Goal: Task Accomplishment & Management: Use online tool/utility

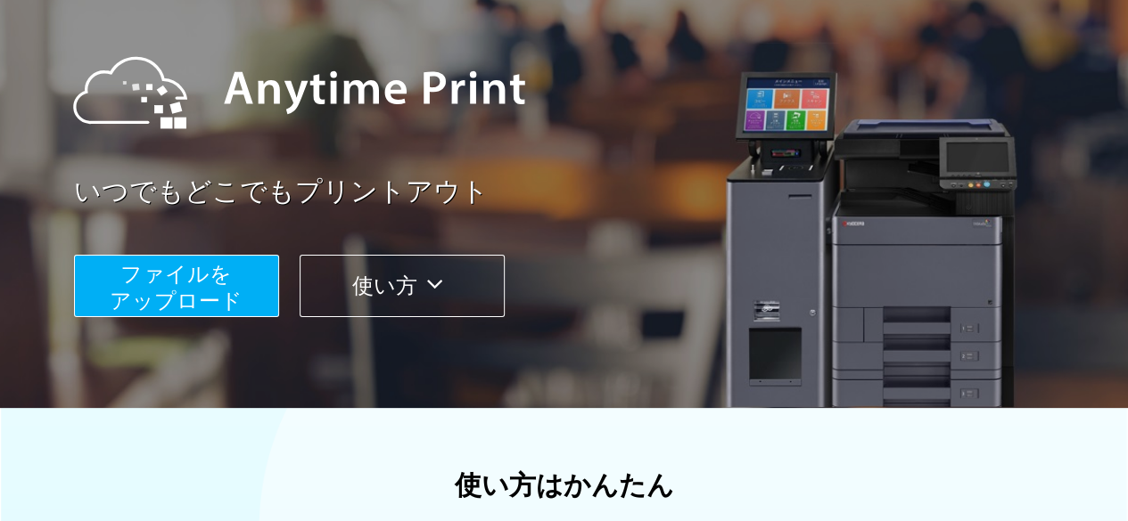
scroll to position [267, 0]
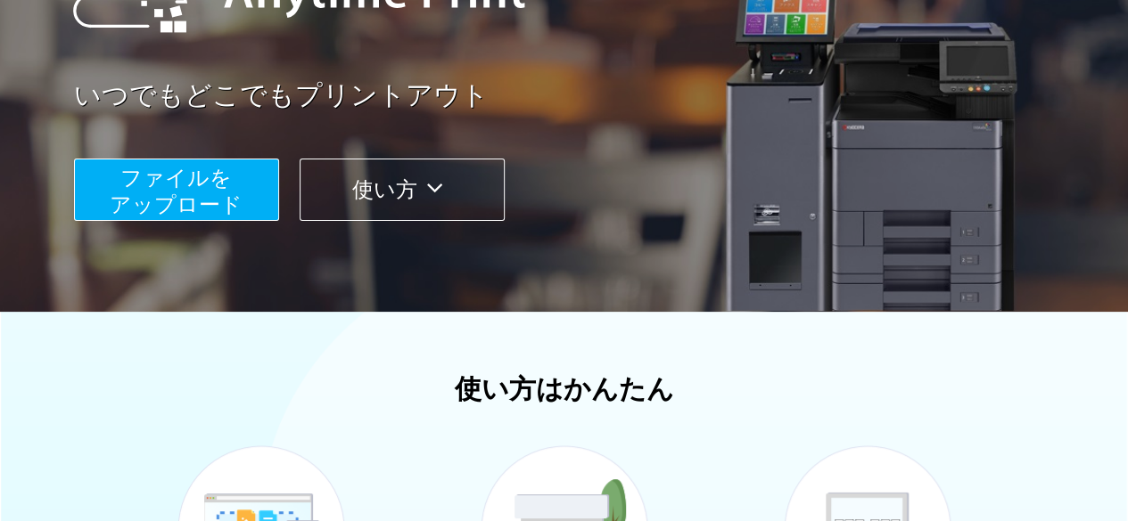
click at [261, 186] on button "ファイルを ​​アップロード" at bounding box center [176, 190] width 205 height 62
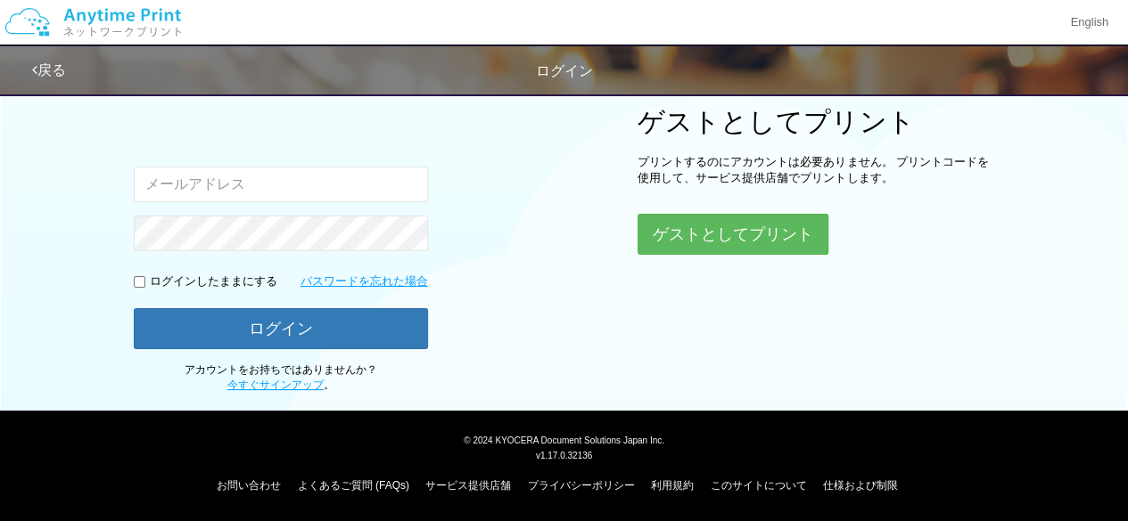
scroll to position [225, 0]
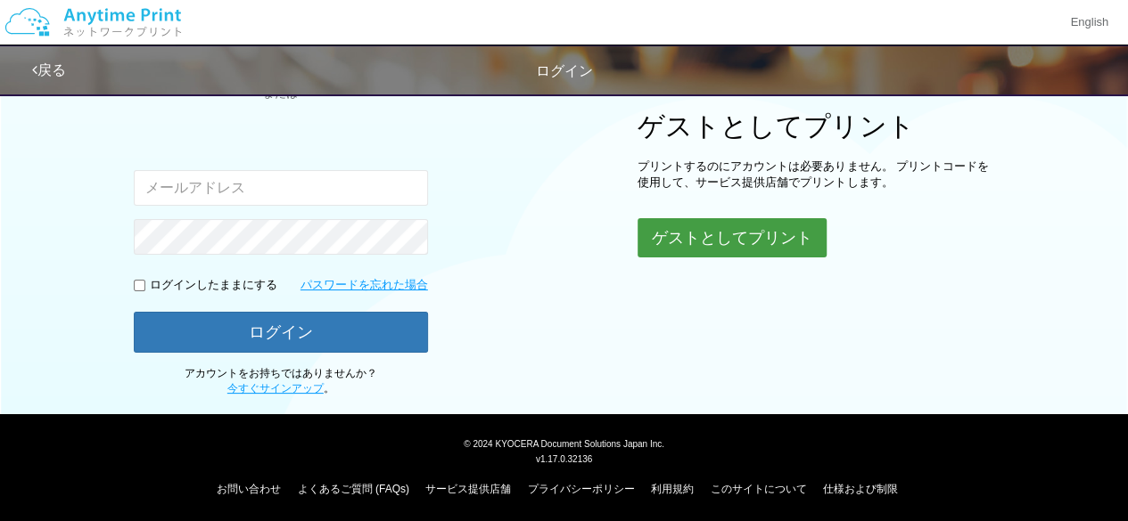
click at [775, 240] on button "ゲストとしてプリント" at bounding box center [731, 237] width 189 height 39
click at [784, 238] on button "ゲストとしてプリント" at bounding box center [731, 237] width 189 height 39
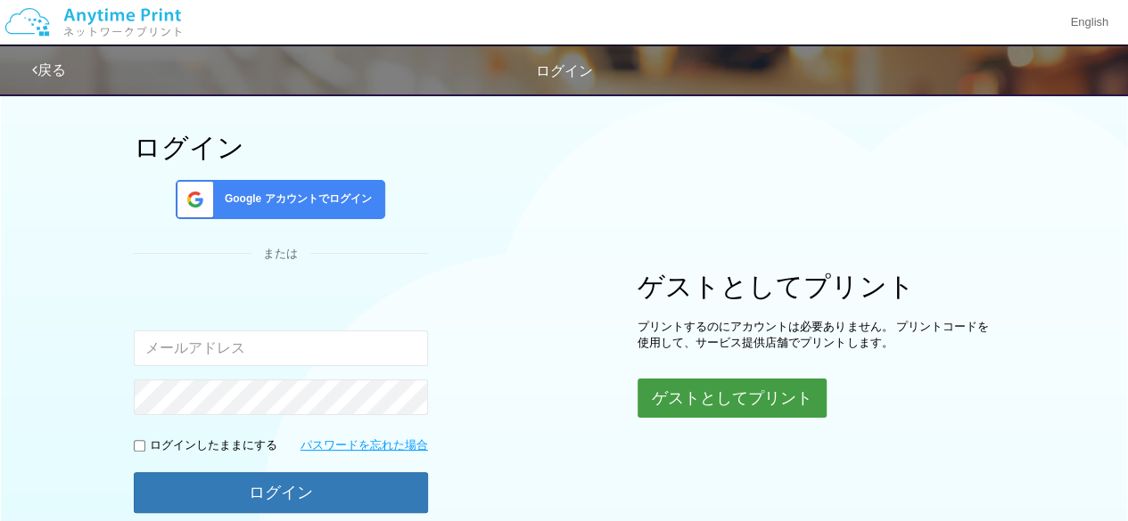
scroll to position [0, 0]
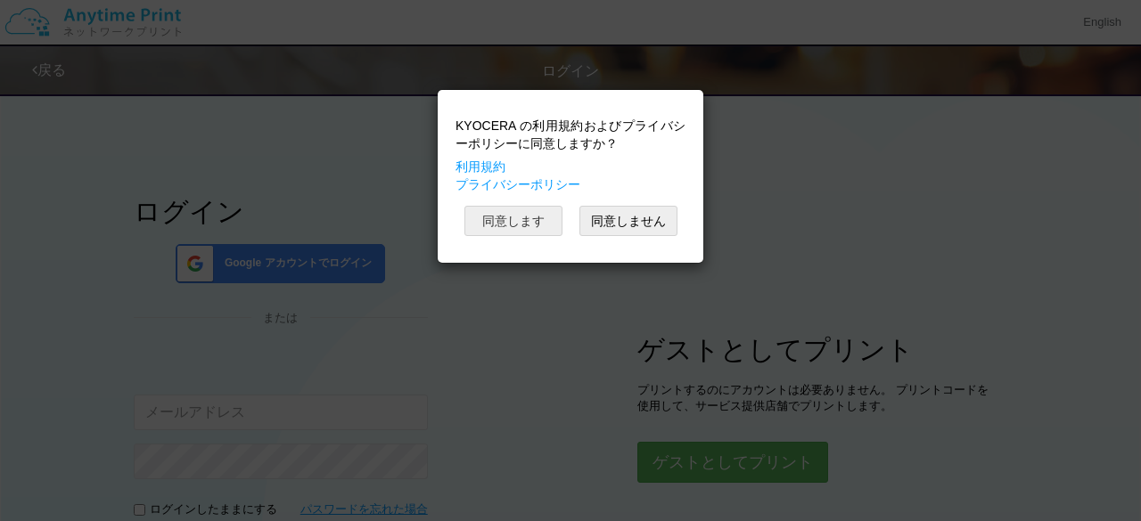
click at [529, 220] on button "同意します" at bounding box center [513, 221] width 98 height 30
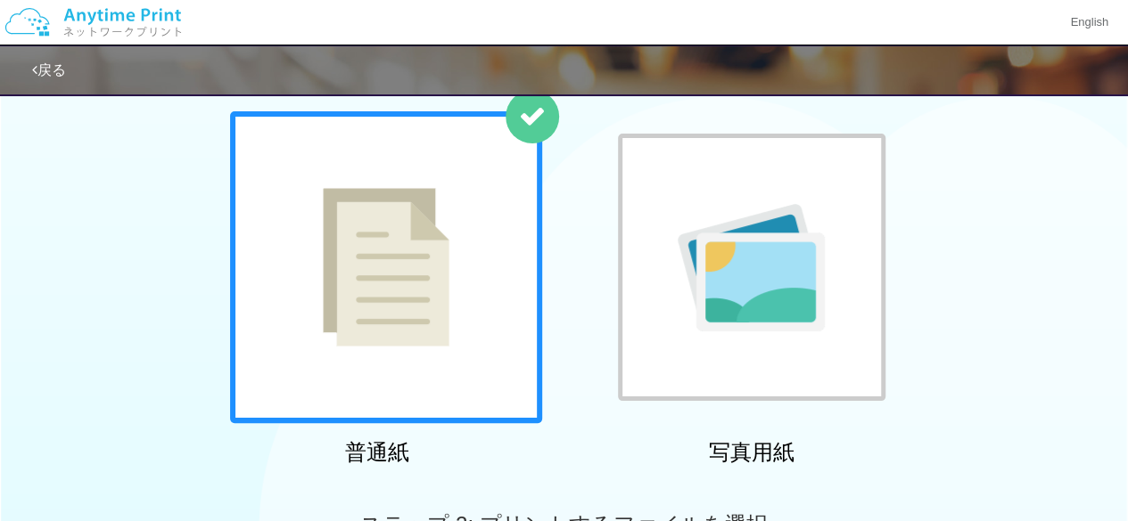
scroll to position [178, 0]
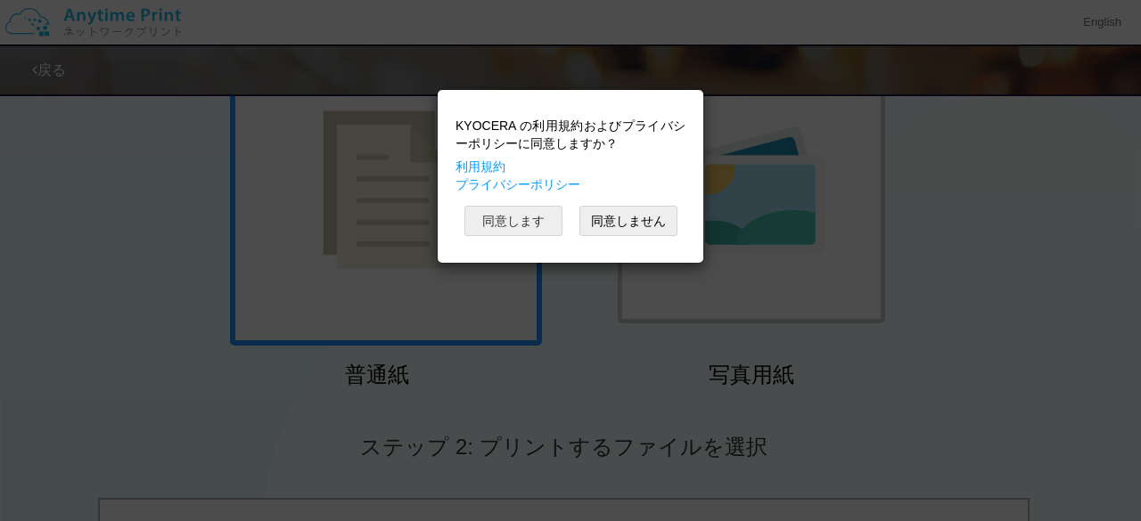
click at [531, 213] on button "同意します" at bounding box center [513, 221] width 98 height 30
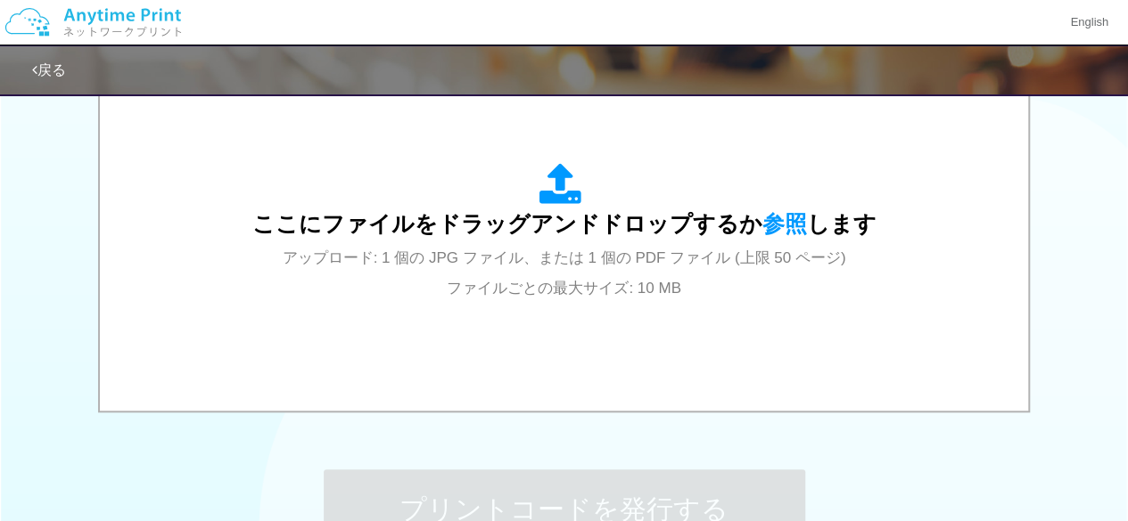
scroll to position [535, 0]
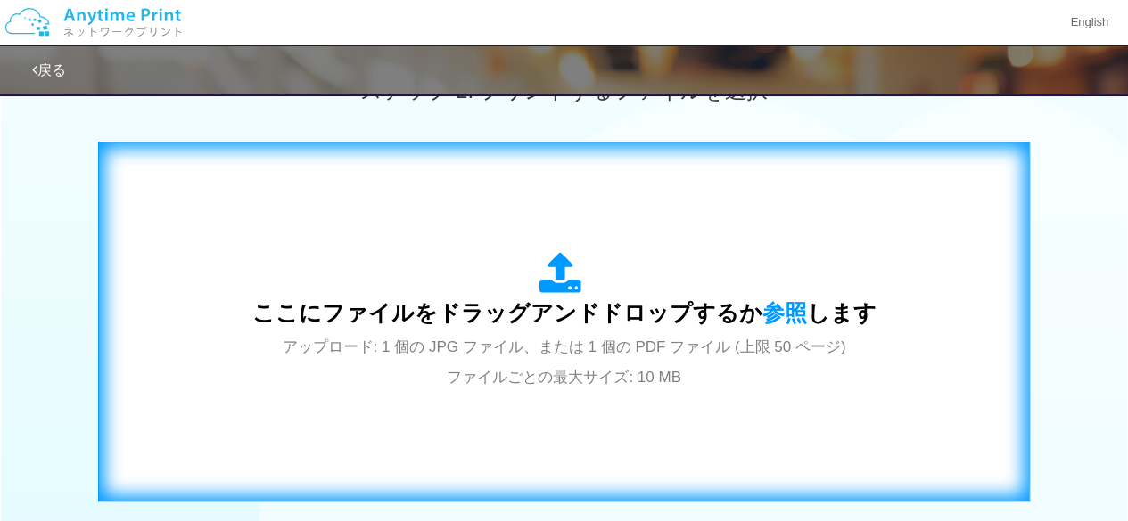
click at [492, 283] on div "ここにファイルをドラッグアンドドロップするか 参照 します アップロード: 1 個の JPG ファイル、または 1 個の PDF ファイル (上限 50 ペー…" at bounding box center [564, 321] width 624 height 139
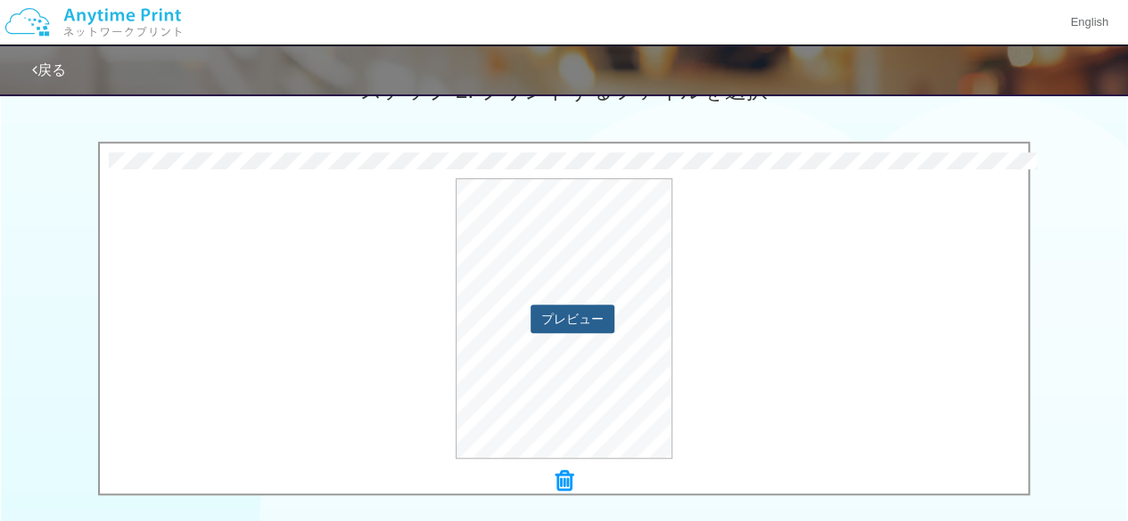
click at [588, 324] on button "プレビュー" at bounding box center [572, 319] width 84 height 29
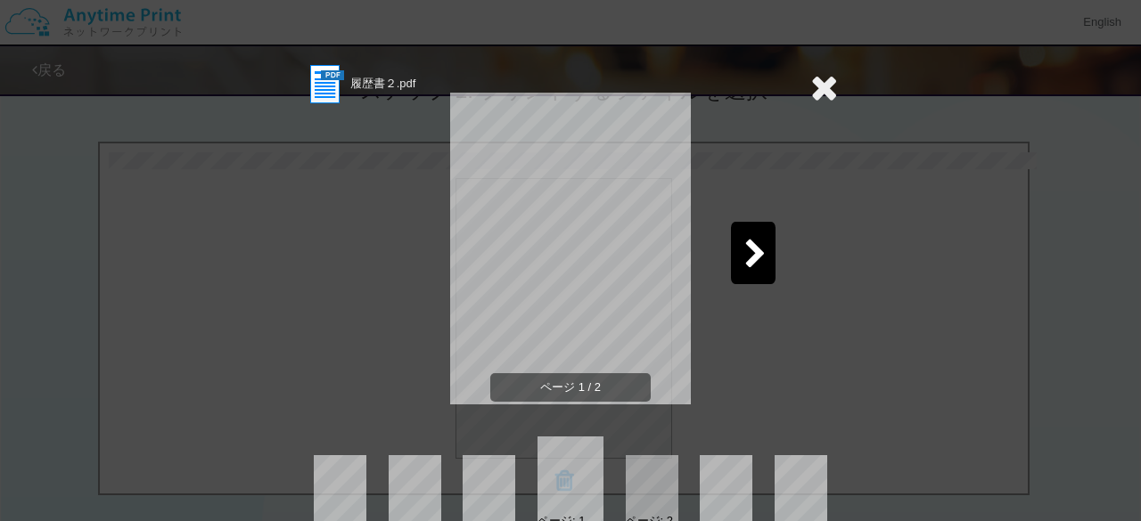
click at [751, 260] on icon at bounding box center [755, 255] width 22 height 31
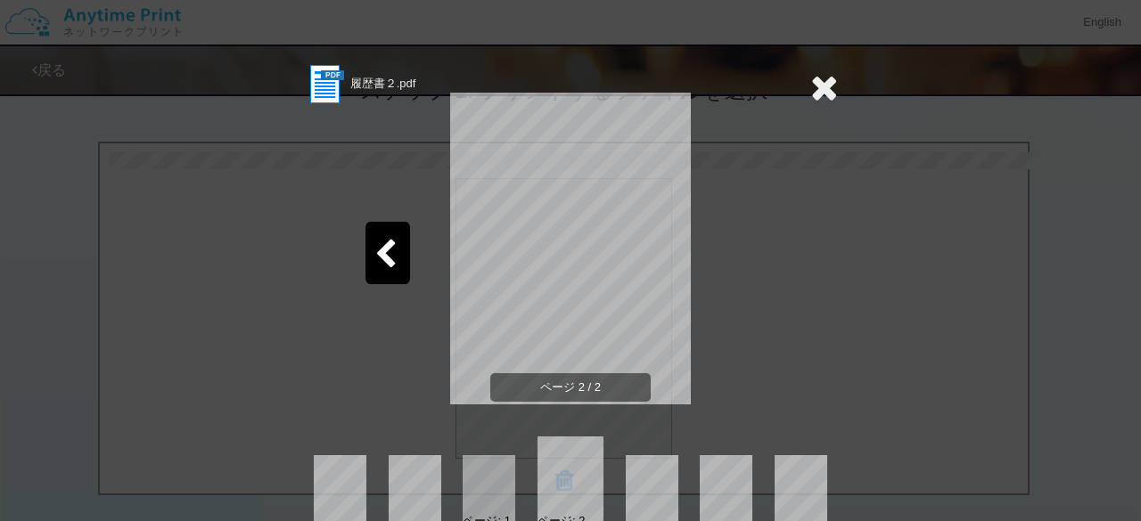
click at [824, 95] on icon at bounding box center [824, 88] width 28 height 36
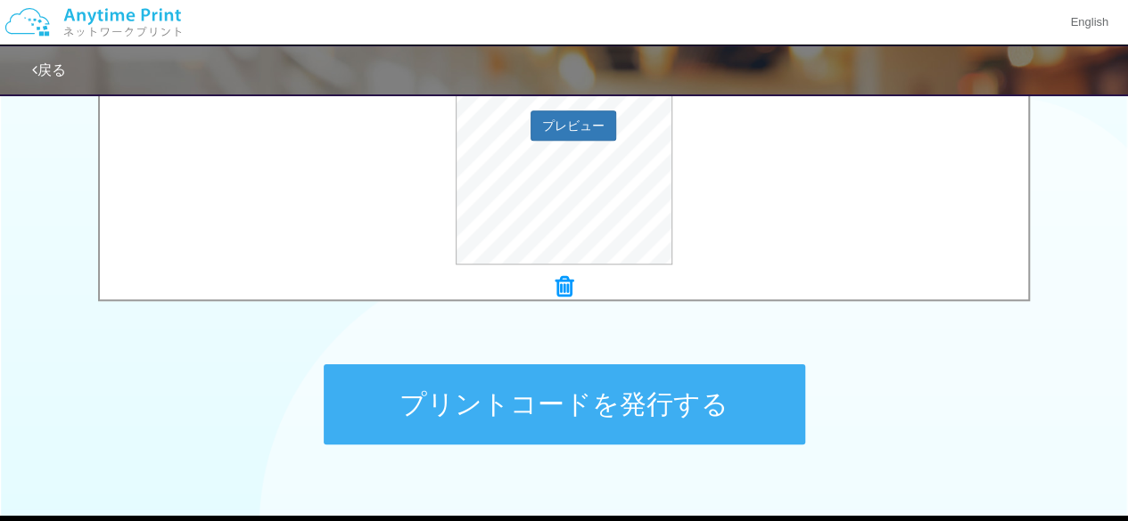
scroll to position [833, 0]
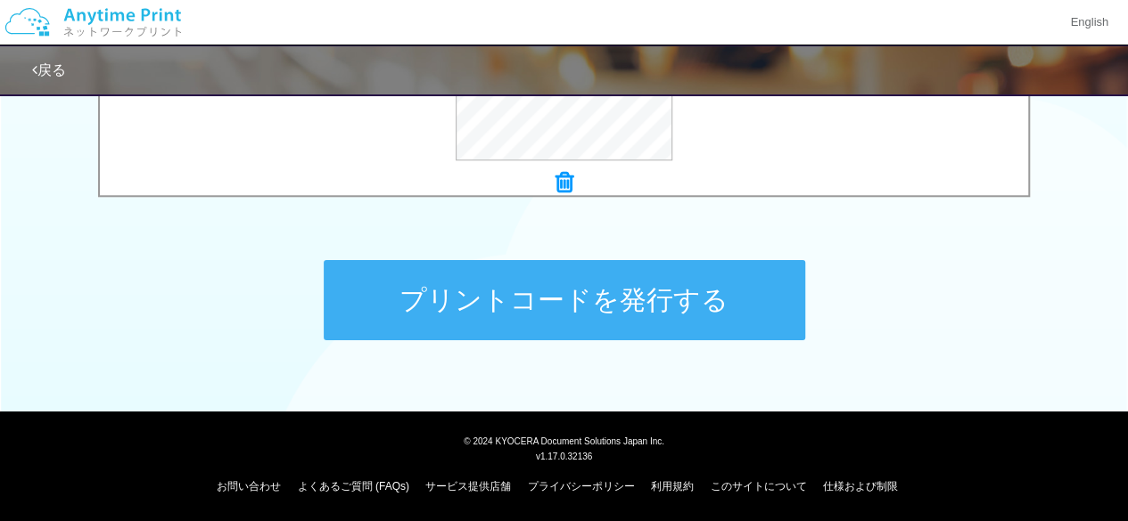
click at [695, 299] on button "プリントコードを発行する" at bounding box center [564, 300] width 481 height 80
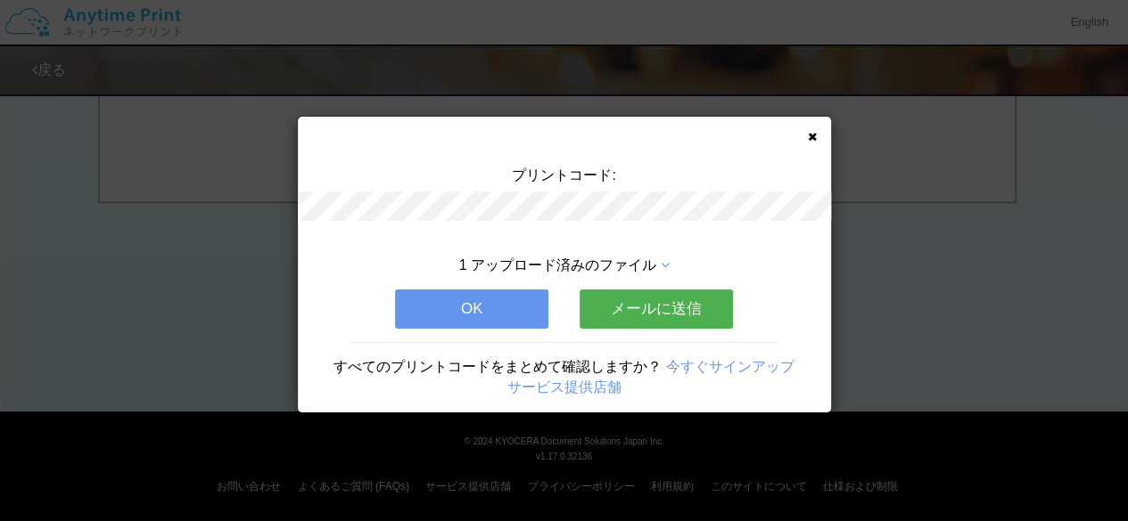
scroll to position [0, 0]
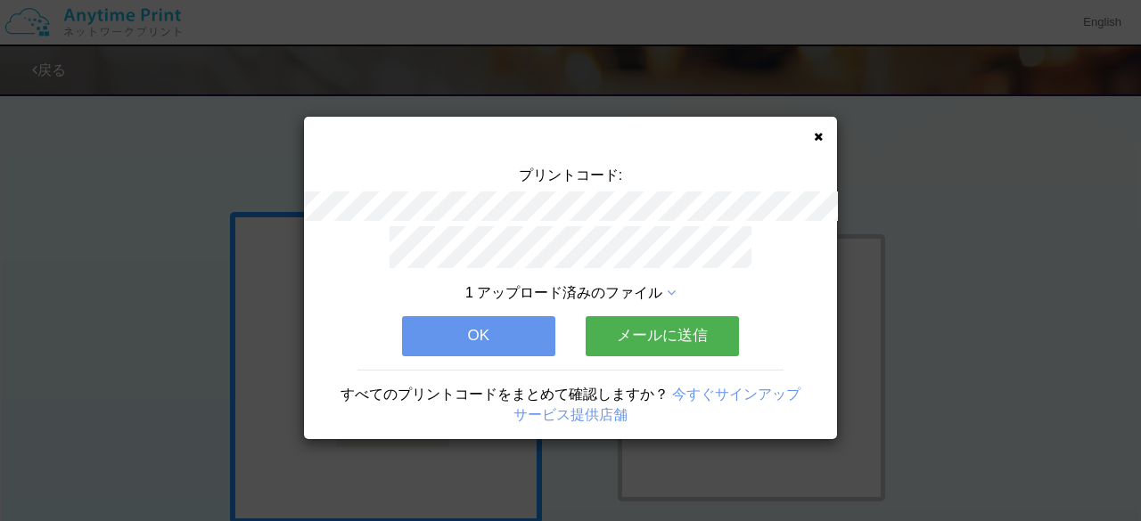
click at [690, 328] on button "メールに送信" at bounding box center [662, 335] width 153 height 39
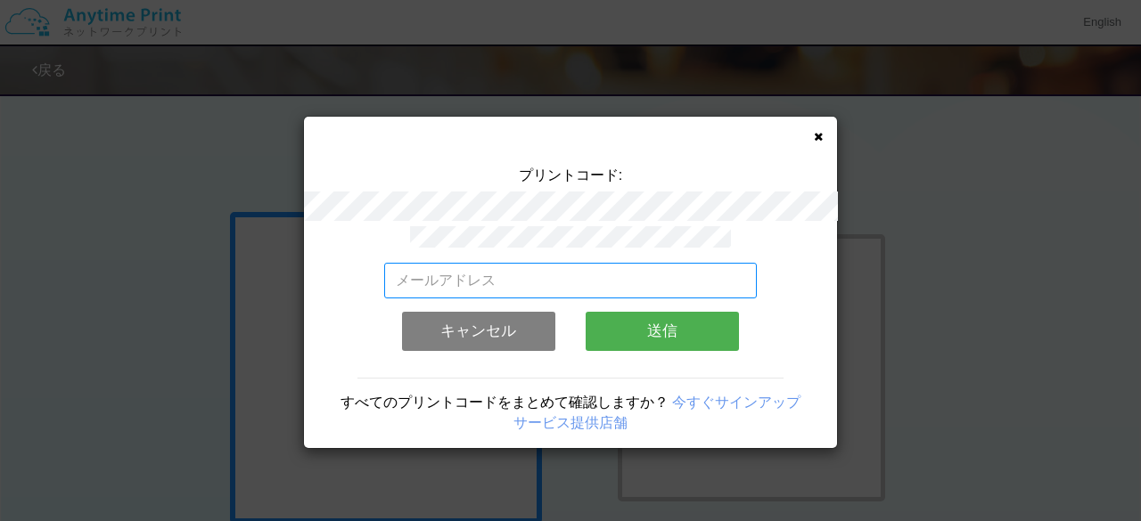
click at [603, 273] on input "email" at bounding box center [570, 281] width 373 height 36
type input "[EMAIL_ADDRESS][DOMAIN_NAME]"
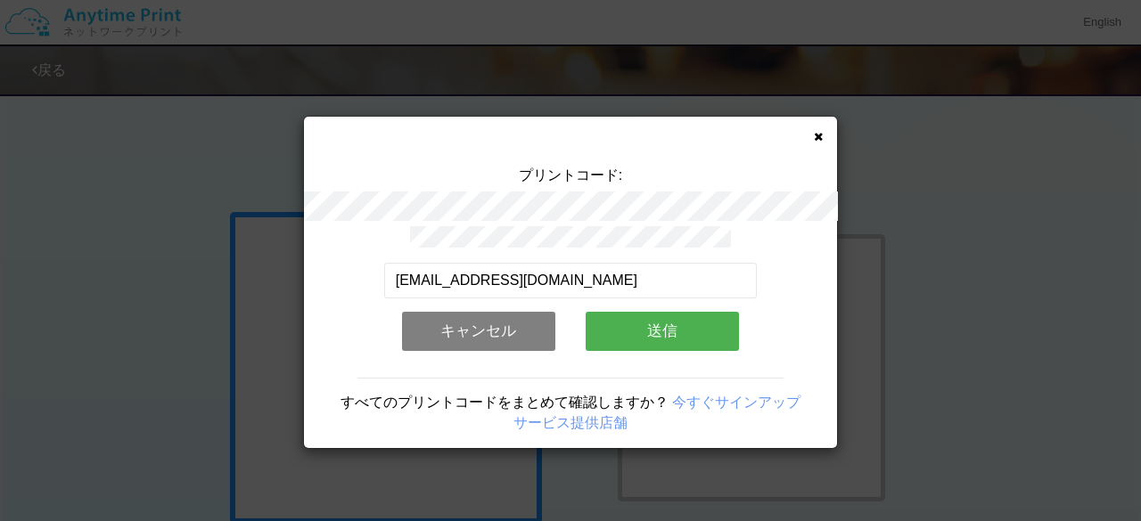
click at [613, 336] on button "送信" at bounding box center [662, 331] width 153 height 39
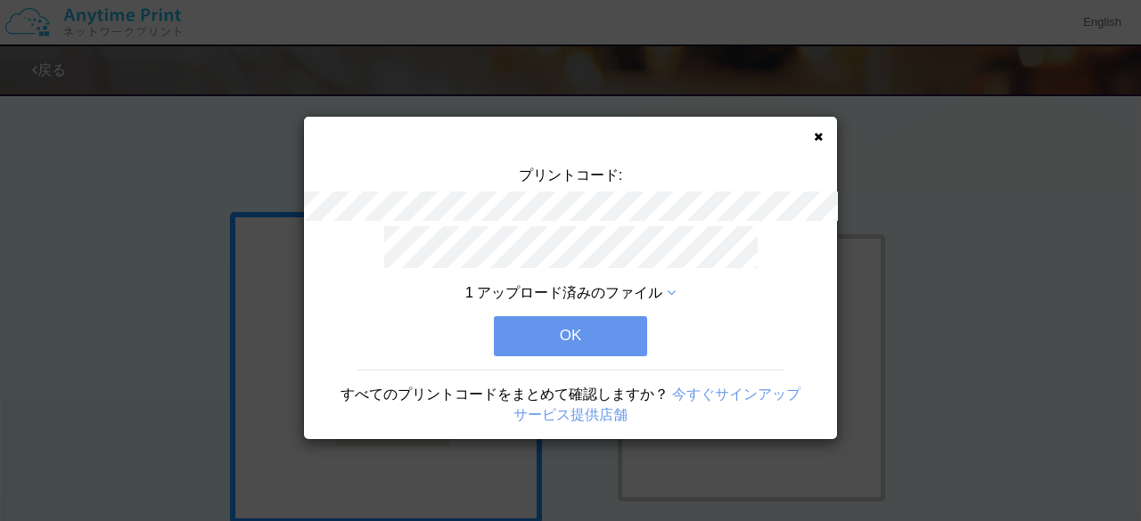
click at [613, 336] on button "OK" at bounding box center [570, 335] width 153 height 39
